Goal: Information Seeking & Learning: Learn about a topic

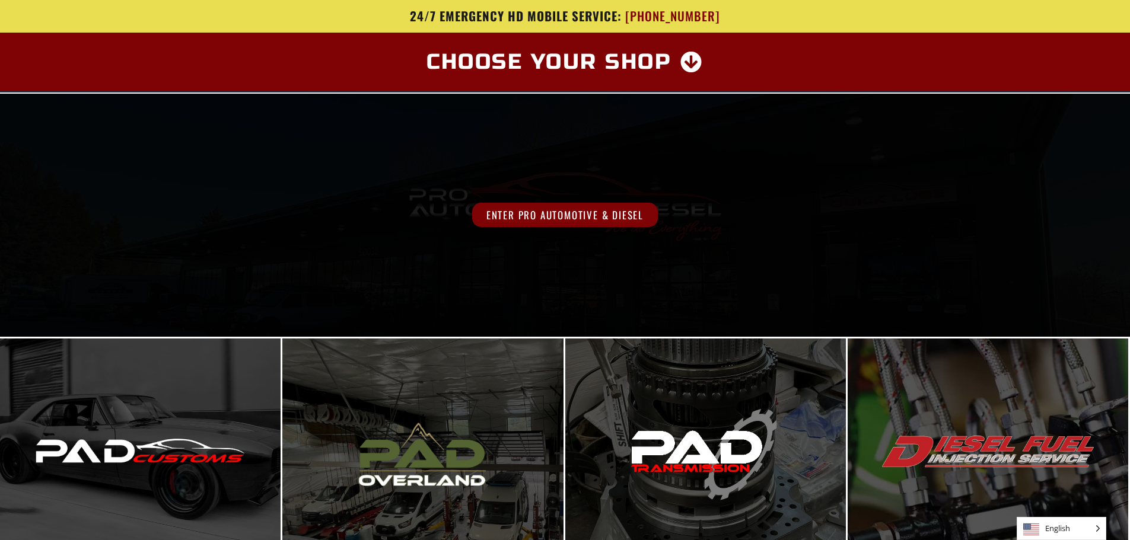
click at [575, 215] on span "Enter Pro Automotive & Diesel" at bounding box center [565, 215] width 186 height 24
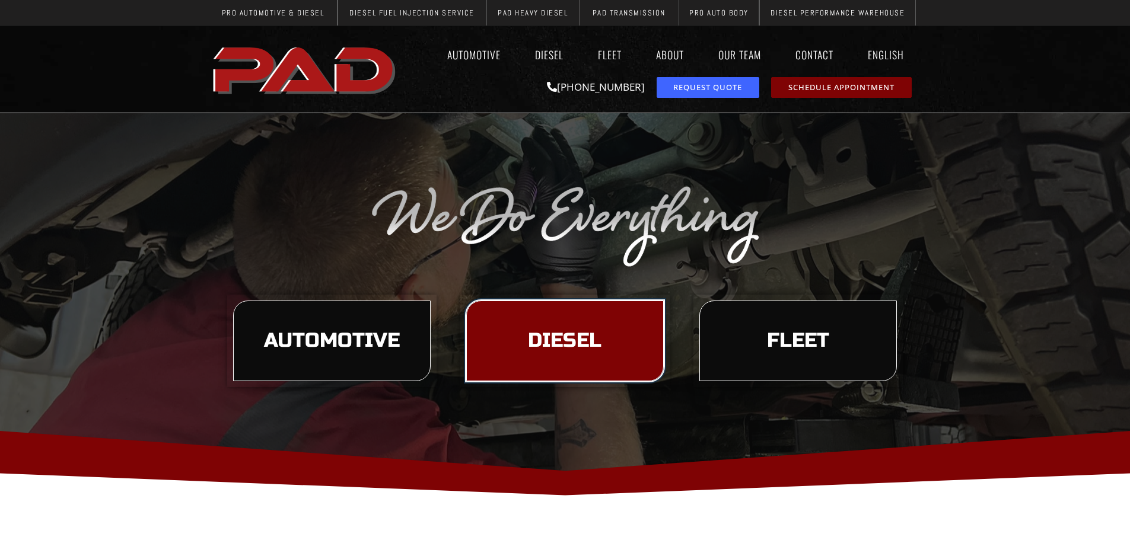
click at [555, 342] on span "Diesel" at bounding box center [565, 341] width 74 height 20
